Goal: Information Seeking & Learning: Learn about a topic

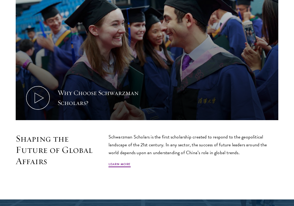
scroll to position [211, 0]
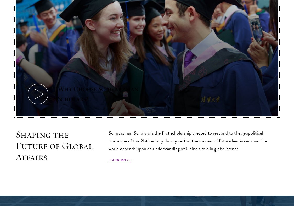
click at [44, 86] on icon at bounding box center [38, 94] width 24 height 24
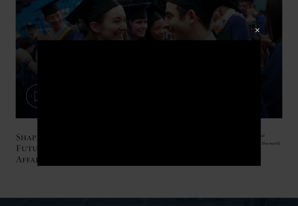
click at [255, 27] on button at bounding box center [256, 30] width 7 height 7
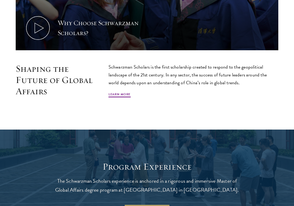
scroll to position [275, 0]
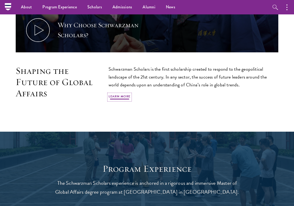
click at [124, 97] on link "Learn More" at bounding box center [119, 97] width 22 height 6
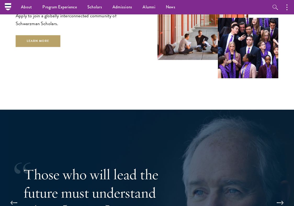
scroll to position [849, 0]
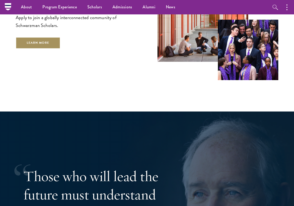
click at [48, 42] on link "Learn More" at bounding box center [38, 43] width 45 height 12
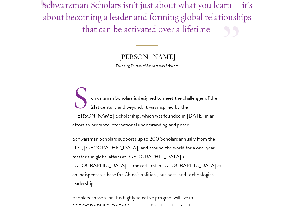
scroll to position [272, 0]
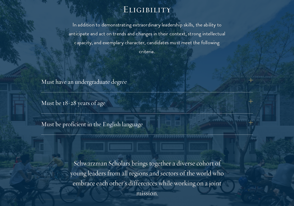
scroll to position [666, 0]
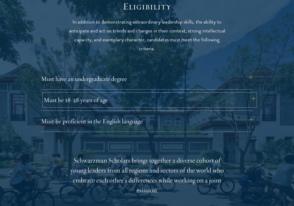
click at [252, 99] on button "Must be 18-28 years of age" at bounding box center [150, 100] width 212 height 13
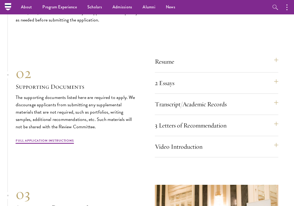
scroll to position [1560, 0]
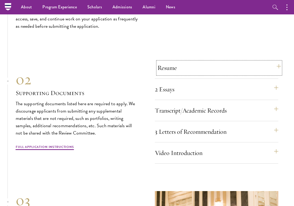
click at [194, 69] on button "Resume" at bounding box center [218, 67] width 123 height 13
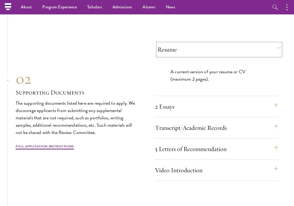
scroll to position [1517, 0]
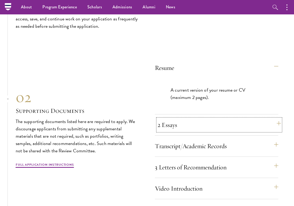
click at [185, 122] on button "2 Essays" at bounding box center [218, 124] width 123 height 13
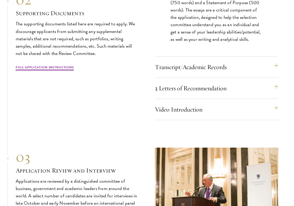
scroll to position [1627, 0]
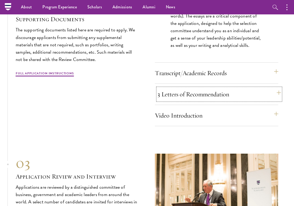
click at [191, 95] on button "3 Letters of Recommendation" at bounding box center [218, 94] width 123 height 13
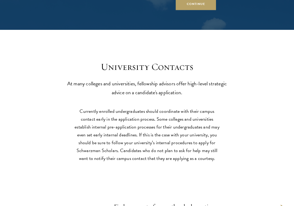
scroll to position [2272, 0]
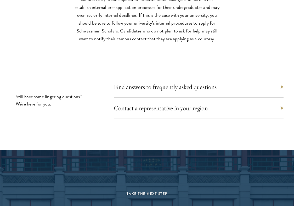
click at [193, 89] on div "Find answers to frequently asked questions" at bounding box center [199, 86] width 170 height 21
click at [188, 84] on link "Find answers to frequently asked questions" at bounding box center [167, 87] width 103 height 8
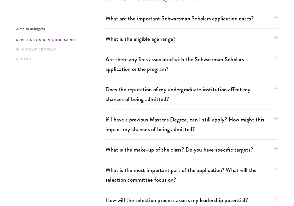
scroll to position [163, 0]
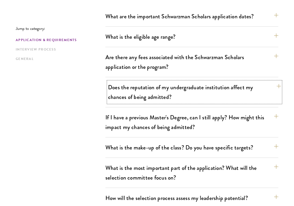
click at [189, 94] on button "Does the reputation of my undergraduate institution affect my chances of being …" at bounding box center [194, 91] width 173 height 21
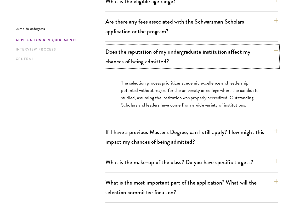
scroll to position [201, 0]
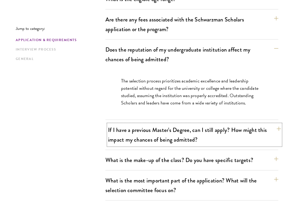
click at [213, 136] on button "If I have a previous Master's Degree, can I still apply? How might this impact …" at bounding box center [194, 134] width 173 height 21
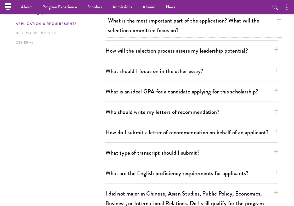
click at [216, 36] on button "What is the most important part of the application? What will the selection com…" at bounding box center [194, 25] width 173 height 21
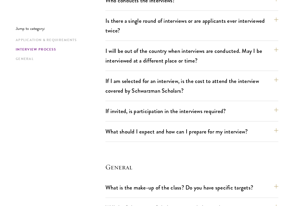
scroll to position [800, 0]
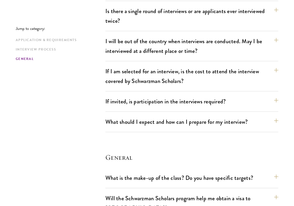
click at [220, 79] on div "If I am selected for an interview, is the cost to attend the interview covered …" at bounding box center [191, 78] width 173 height 26
click at [208, 95] on button "If invited, is participation in the interviews required?" at bounding box center [194, 101] width 173 height 12
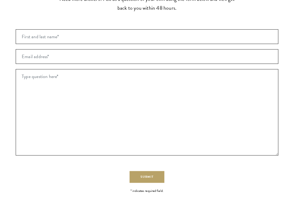
scroll to position [1252, 0]
